Goal: Task Accomplishment & Management: Complete application form

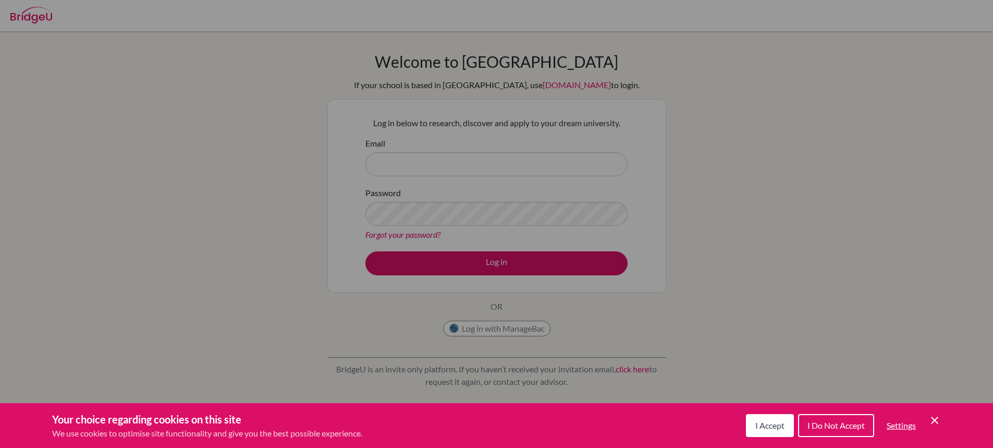
click at [762, 429] on span "I Accept" at bounding box center [769, 425] width 29 height 10
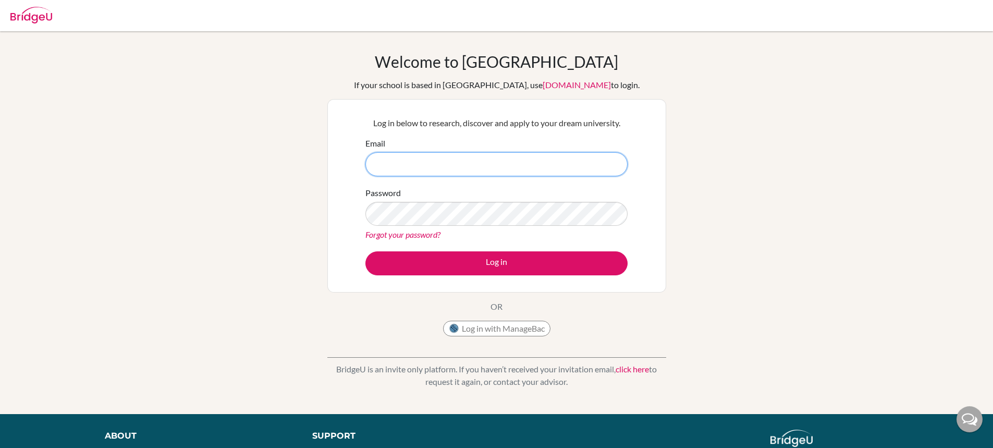
click at [441, 162] on input "Email" at bounding box center [496, 164] width 262 height 24
click at [417, 162] on input "Email" at bounding box center [496, 164] width 262 height 24
click at [410, 161] on input "Email" at bounding box center [496, 164] width 262 height 24
click at [396, 163] on input "Email" at bounding box center [496, 164] width 262 height 24
type input "A"
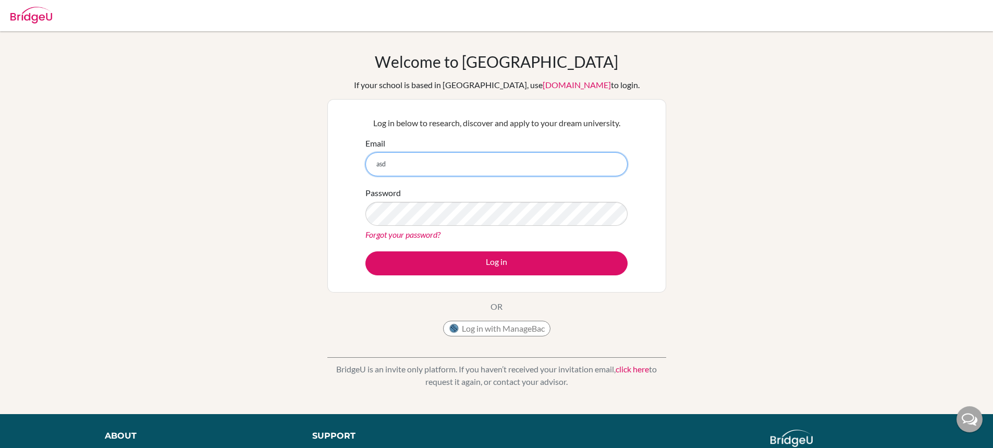
type input "asd"
click at [520, 335] on button "Log in with ManageBac" at bounding box center [496, 329] width 107 height 16
click at [519, 334] on button "Log in with ManageBac" at bounding box center [496, 329] width 107 height 16
click at [406, 164] on input "asd" at bounding box center [496, 164] width 262 height 24
click at [400, 172] on input "asd" at bounding box center [496, 164] width 262 height 24
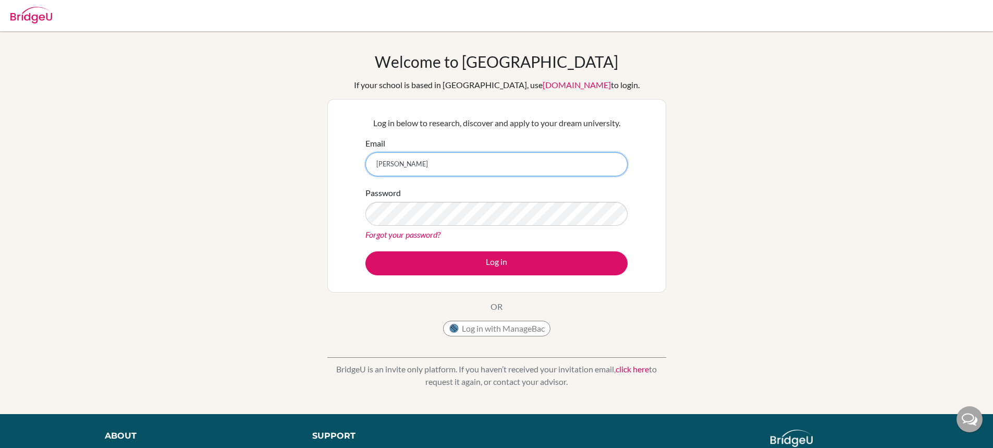
type input "[PERSON_NAME]"
click at [419, 163] on input "Email" at bounding box center [496, 164] width 262 height 24
type input "advait@trins.org"
click at [420, 235] on link "Forgot your password?" at bounding box center [402, 234] width 75 height 10
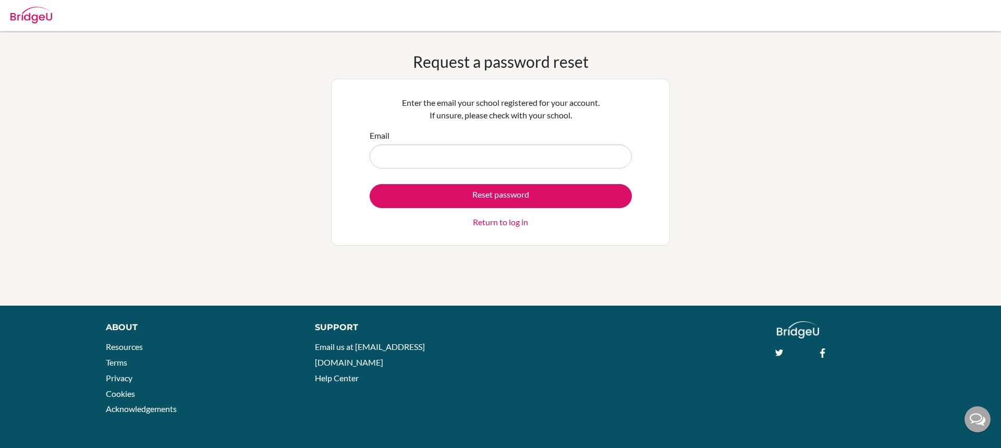
click at [430, 148] on input "Email" at bounding box center [501, 156] width 262 height 24
click at [409, 151] on input "advait@tribns.org" at bounding box center [501, 156] width 262 height 24
click at [413, 150] on input "advait@tribns.org" at bounding box center [501, 156] width 262 height 24
click at [411, 150] on input "advait@tribns.org" at bounding box center [501, 156] width 262 height 24
click at [623, 340] on div "Support Email us at hi@bridge-u.com Help Center" at bounding box center [534, 355] width 470 height 69
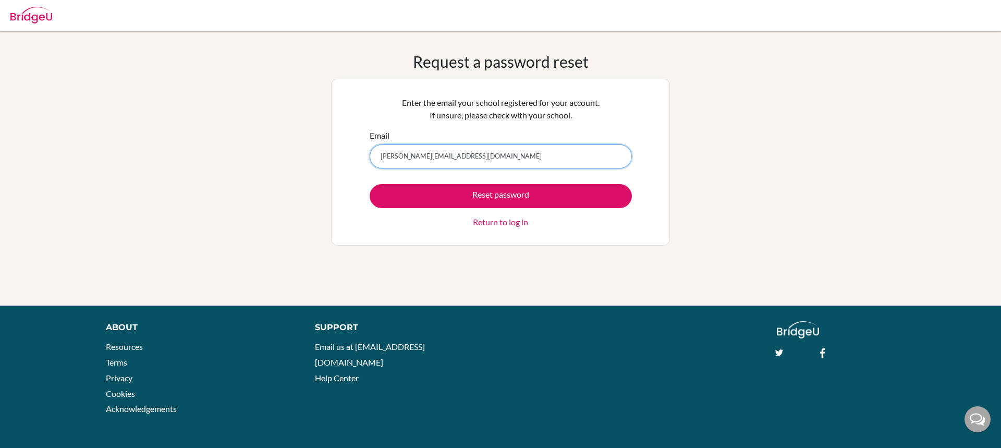
click at [459, 156] on input "advait@tribns.org" at bounding box center [501, 156] width 262 height 24
click at [414, 157] on input "advait@tribns.org" at bounding box center [501, 156] width 262 height 24
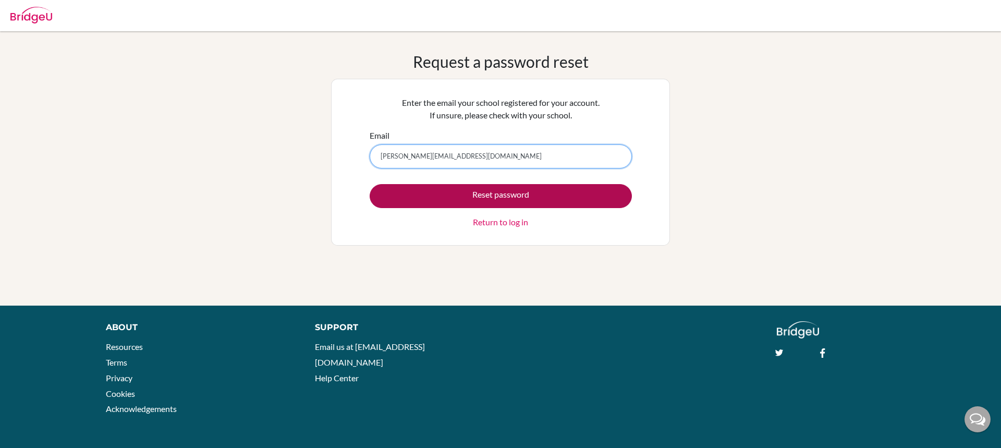
type input "advait@trins.org"
click at [466, 202] on button "Reset password" at bounding box center [501, 196] width 262 height 24
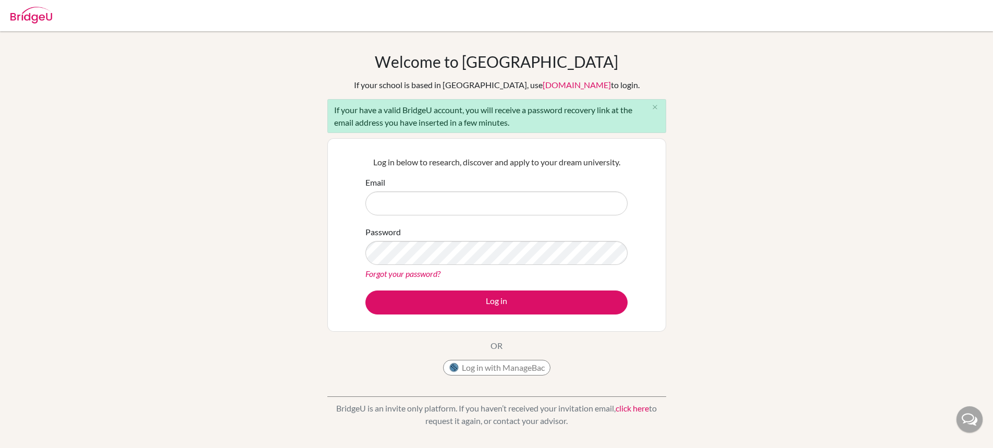
click at [438, 203] on input "Email" at bounding box center [496, 203] width 262 height 24
click at [429, 213] on input "Email" at bounding box center [496, 203] width 262 height 24
click at [419, 203] on input "Email" at bounding box center [496, 203] width 262 height 24
click at [434, 199] on input "Email" at bounding box center [496, 203] width 262 height 24
click at [641, 410] on link "click here" at bounding box center [632, 408] width 33 height 10
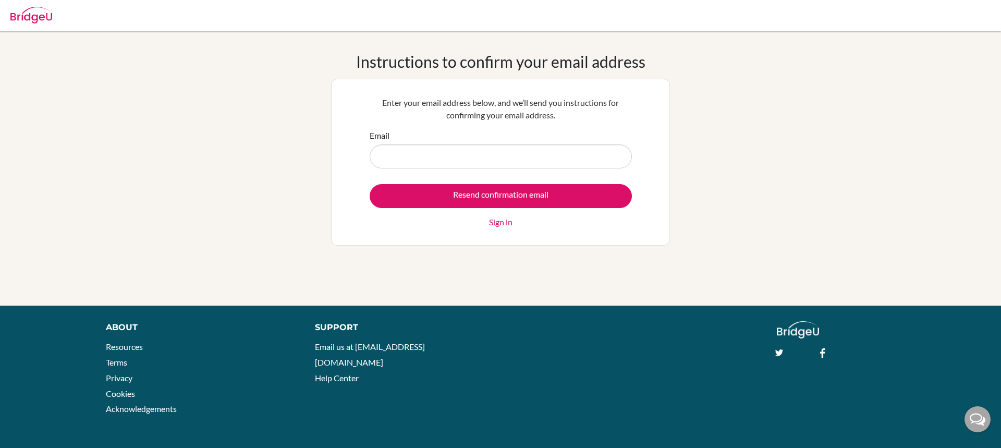
click at [469, 163] on input "Email" at bounding box center [501, 156] width 262 height 24
type input "[PERSON_NAME][EMAIL_ADDRESS][DOMAIN_NAME]"
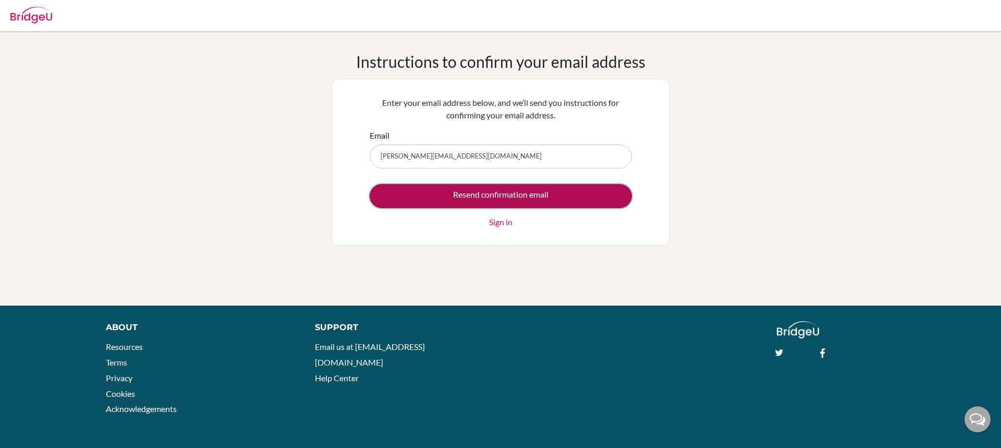
click at [478, 194] on input "Resend confirmation email" at bounding box center [501, 196] width 262 height 24
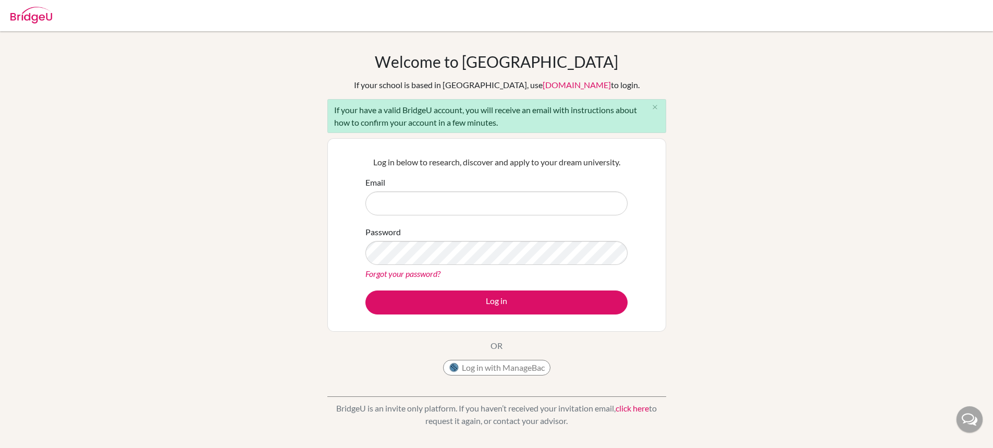
click at [439, 215] on form "Email Password Forgot your password? Log in" at bounding box center [496, 245] width 262 height 138
click at [439, 206] on input "Email" at bounding box center [496, 203] width 262 height 24
click at [429, 207] on input "Email" at bounding box center [496, 203] width 262 height 24
click at [422, 198] on input "Email" at bounding box center [496, 203] width 262 height 24
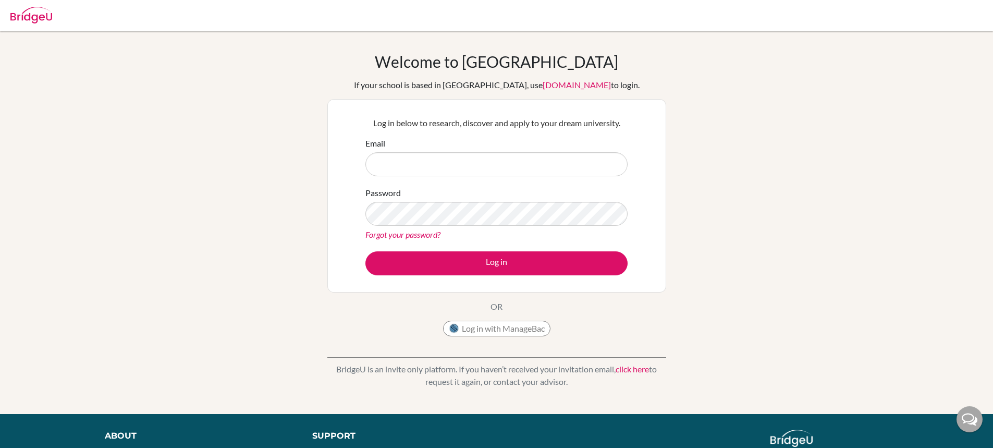
click at [429, 157] on input "Email" at bounding box center [496, 164] width 262 height 24
click at [408, 234] on link "Forgot your password?" at bounding box center [402, 234] width 75 height 10
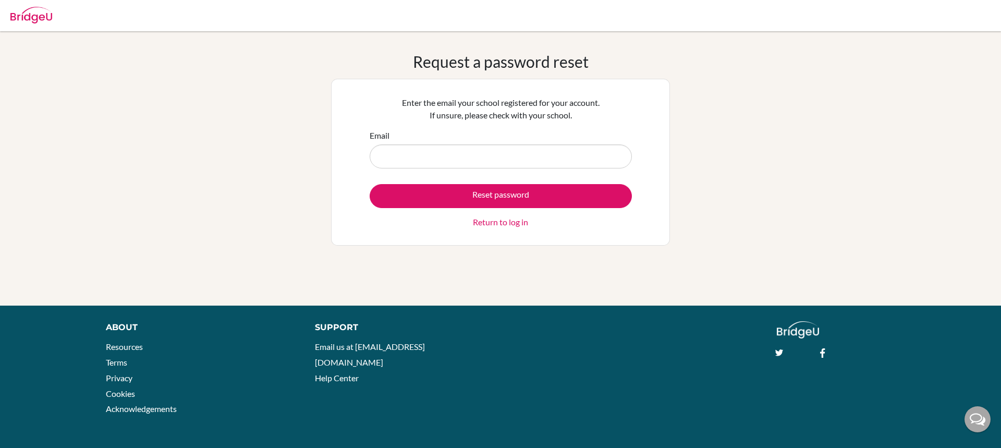
click at [451, 148] on input "Email" at bounding box center [501, 156] width 262 height 24
click at [435, 148] on input "[PERSON_NAME][EMAIL_ADDRESS][DOMAIN_NAME]" at bounding box center [501, 156] width 262 height 24
type input "a"
type input "[PERSON_NAME][EMAIL_ADDRESS][DOMAIN_NAME]"
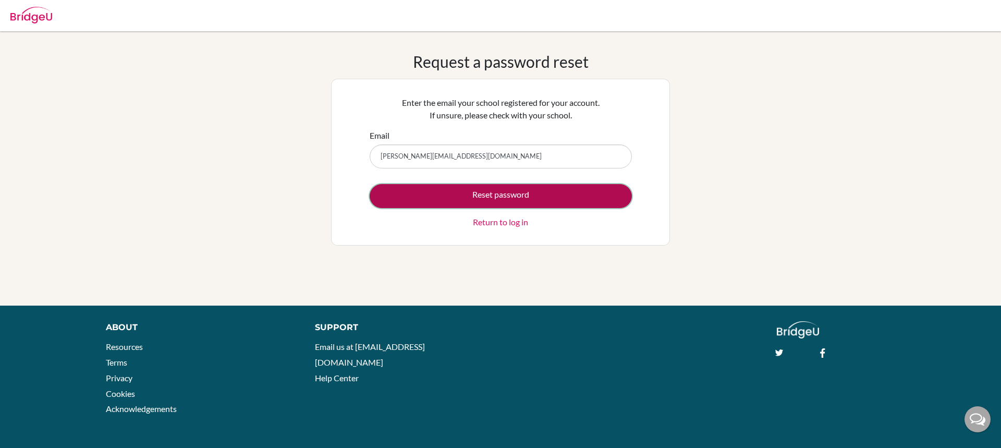
click at [438, 190] on button "Reset password" at bounding box center [501, 196] width 262 height 24
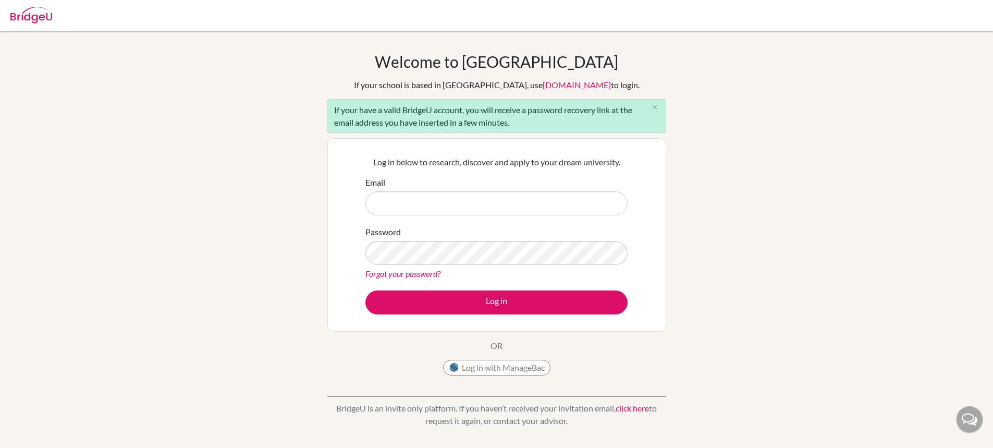
click at [444, 201] on input "Email" at bounding box center [496, 203] width 262 height 24
type input "[PERSON_NAME][EMAIL_ADDRESS][DOMAIN_NAME]"
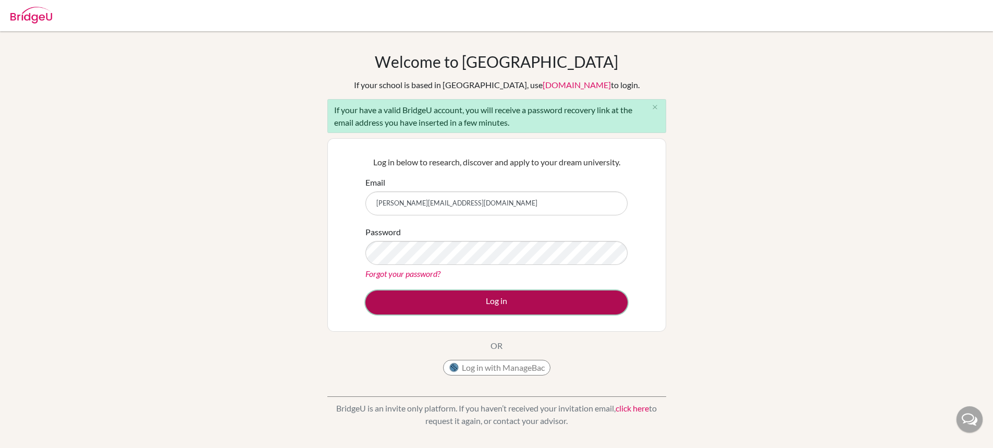
click at [444, 295] on button "Log in" at bounding box center [496, 302] width 262 height 24
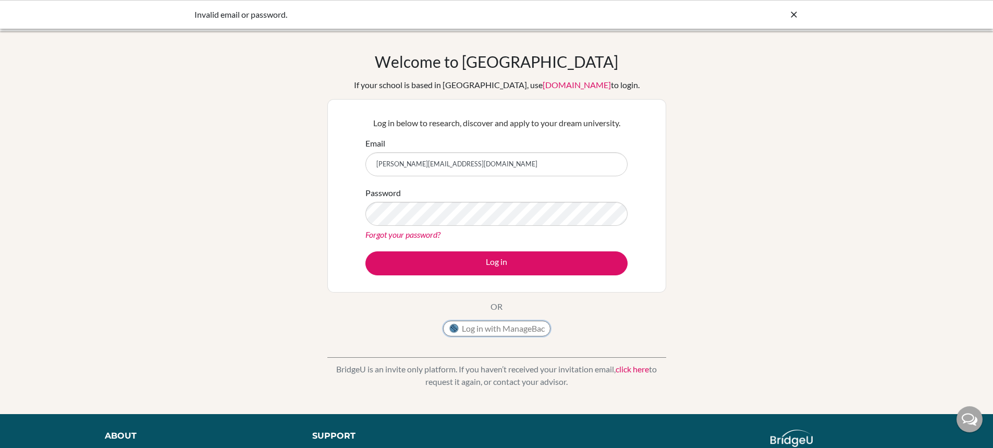
click at [510, 329] on button "Log in with ManageBac" at bounding box center [496, 329] width 107 height 16
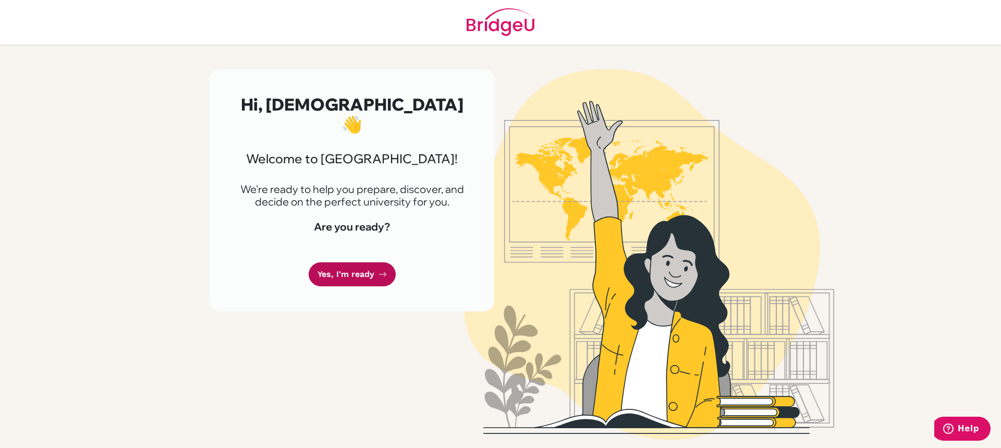
click at [362, 262] on link "Yes, I'm ready" at bounding box center [352, 274] width 87 height 24
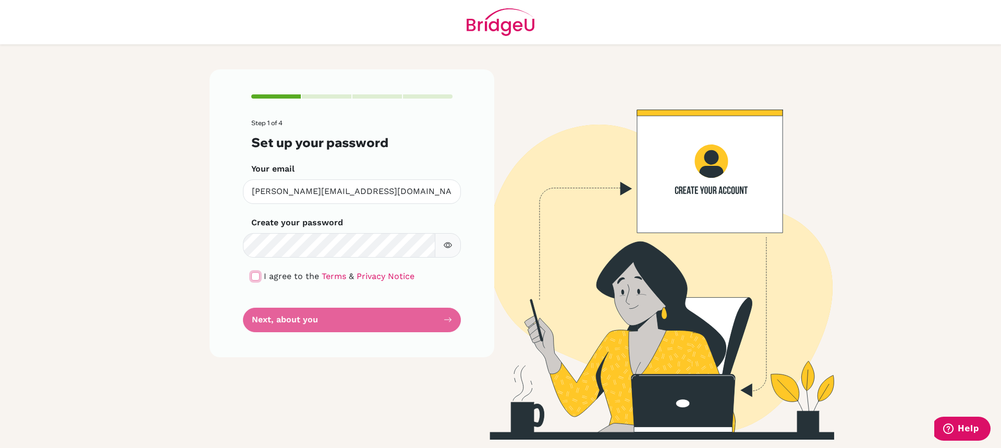
click at [256, 277] on input "checkbox" at bounding box center [255, 276] width 8 height 8
checkbox input "true"
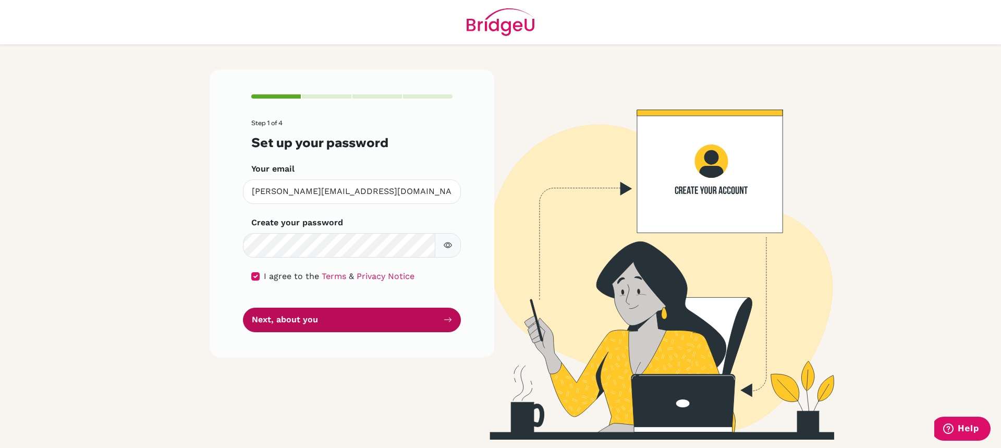
click at [322, 322] on button "Next, about you" at bounding box center [352, 320] width 218 height 24
